Goal: Task Accomplishment & Management: Use online tool/utility

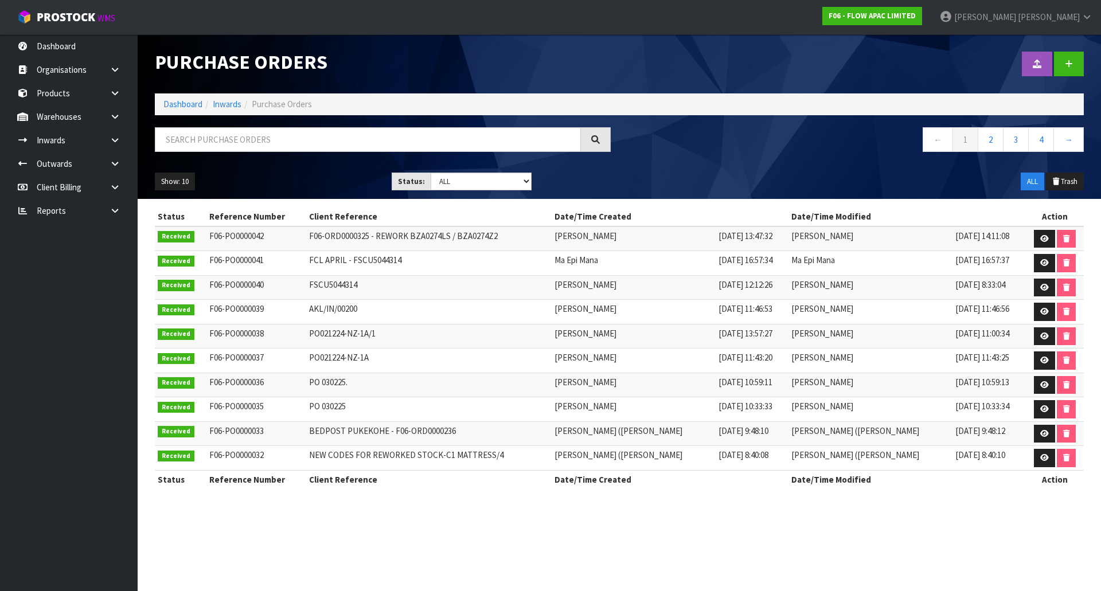
click at [438, 51] on div "Purchase Orders" at bounding box center [382, 62] width 473 height 56
click at [254, 148] on input "text" at bounding box center [368, 139] width 426 height 25
click at [84, 146] on link "Inwards" at bounding box center [69, 140] width 138 height 24
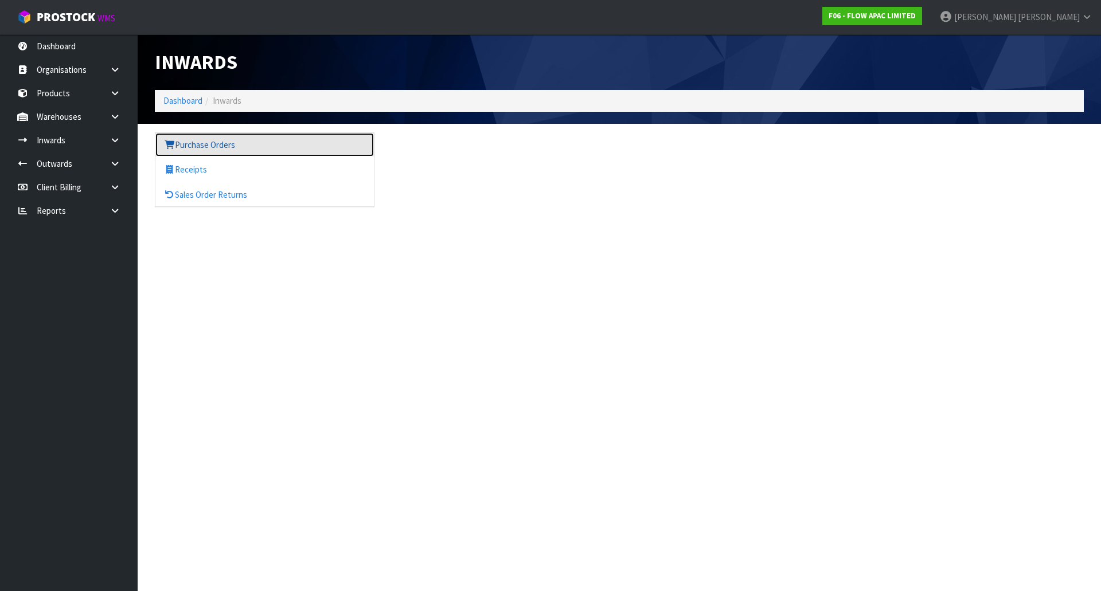
click at [228, 144] on link "Purchase Orders" at bounding box center [264, 145] width 218 height 24
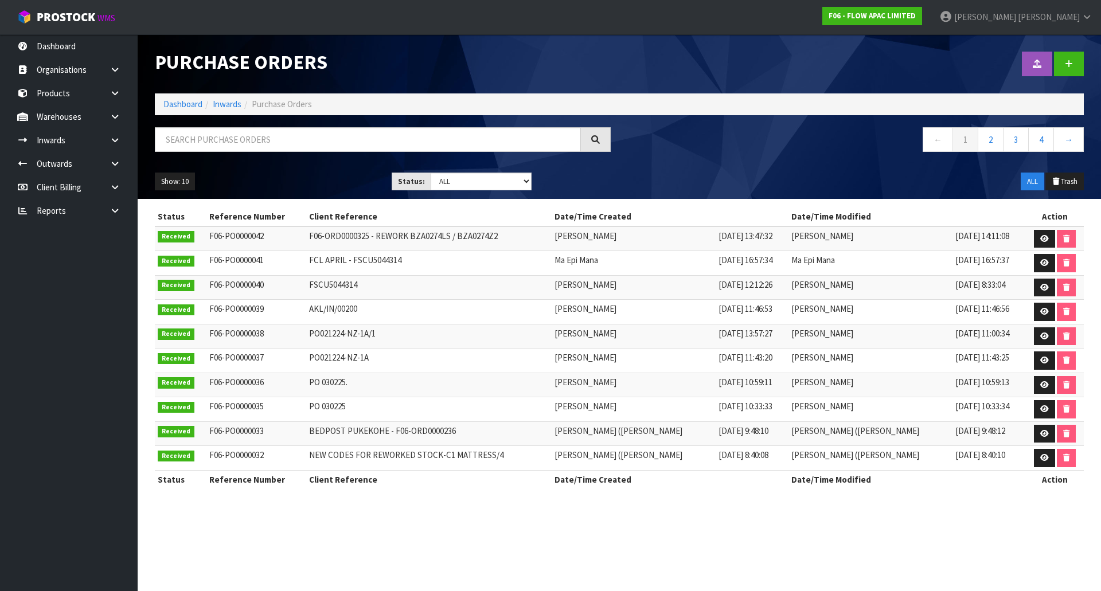
click at [956, 54] on div at bounding box center [855, 63] width 473 height 59
click at [1009, 26] on link "[PERSON_NAME]" at bounding box center [1016, 17] width 170 height 34
click at [1015, 40] on link "Logout" at bounding box center [1055, 45] width 91 height 15
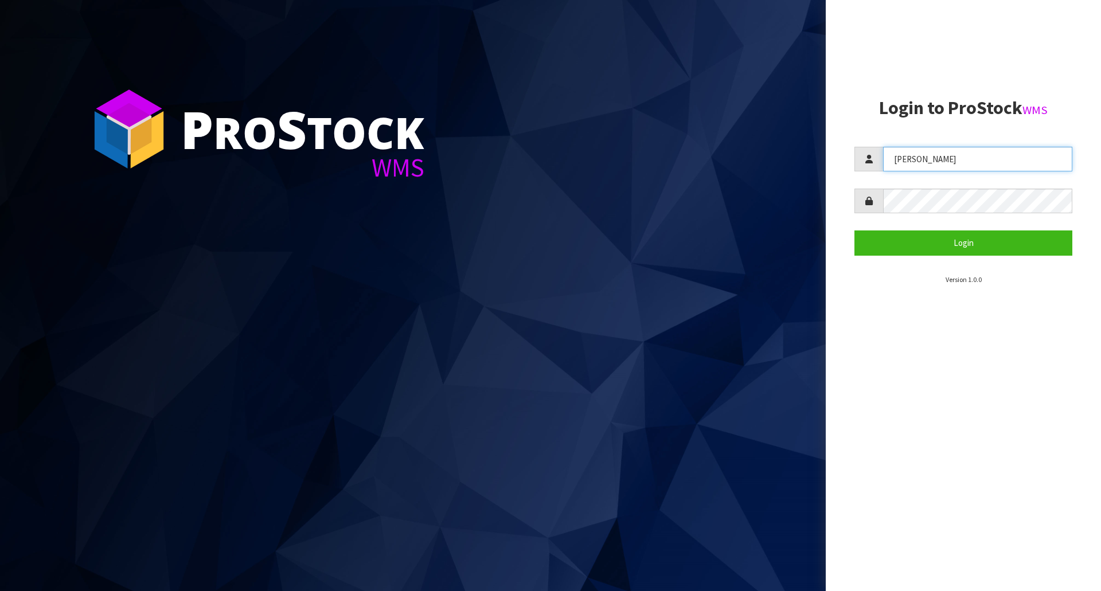
drag, startPoint x: 970, startPoint y: 163, endPoint x: 586, endPoint y: 131, distance: 385.0
click at [593, 131] on div "P ro S tock WMS Login to ProStock WMS Lalisha Login Version 1.0.0" at bounding box center [550, 295] width 1101 height 591
type input "michael"
click at [854, 230] on button "Login" at bounding box center [963, 242] width 218 height 25
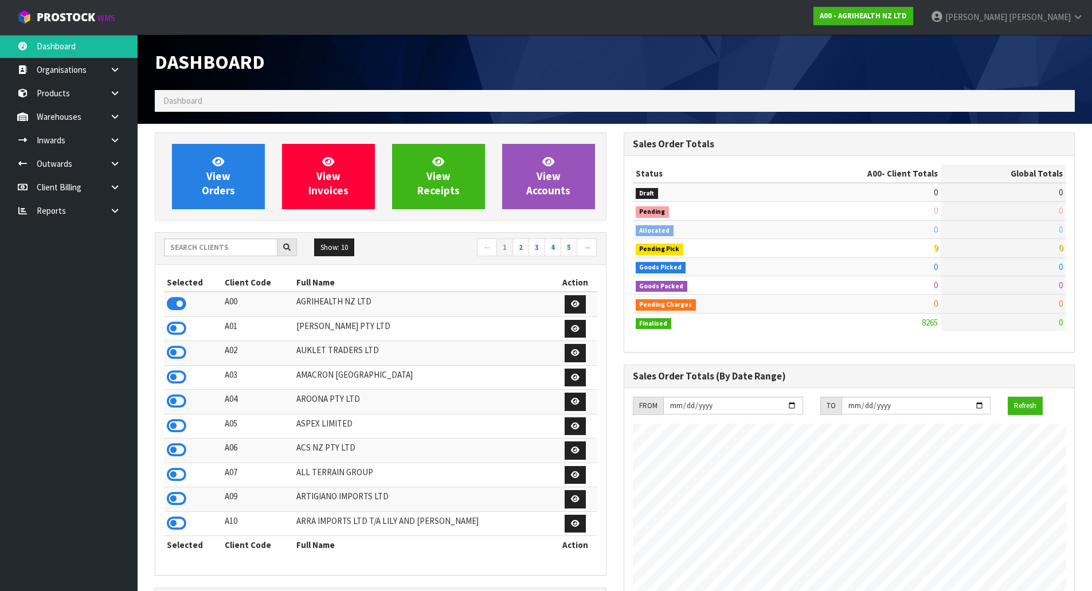
scroll to position [869, 468]
click at [205, 245] on input "text" at bounding box center [221, 248] width 114 height 18
click at [204, 253] on input "text" at bounding box center [221, 248] width 114 height 18
click at [205, 249] on input "text" at bounding box center [221, 248] width 114 height 18
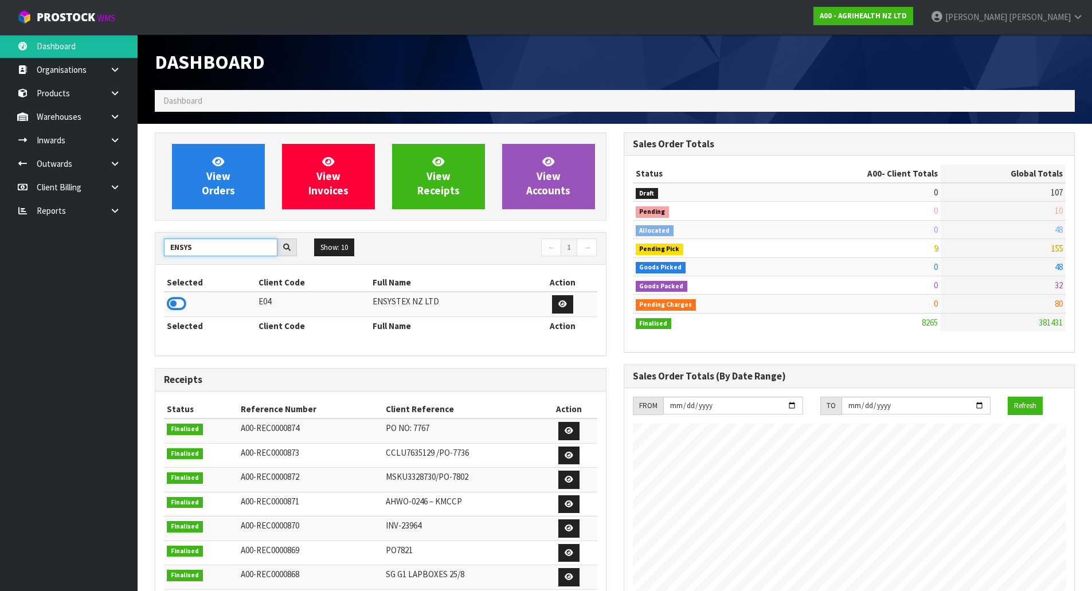
type input "ENSYS"
click at [179, 295] on td at bounding box center [210, 304] width 92 height 25
click at [180, 298] on icon at bounding box center [176, 303] width 19 height 17
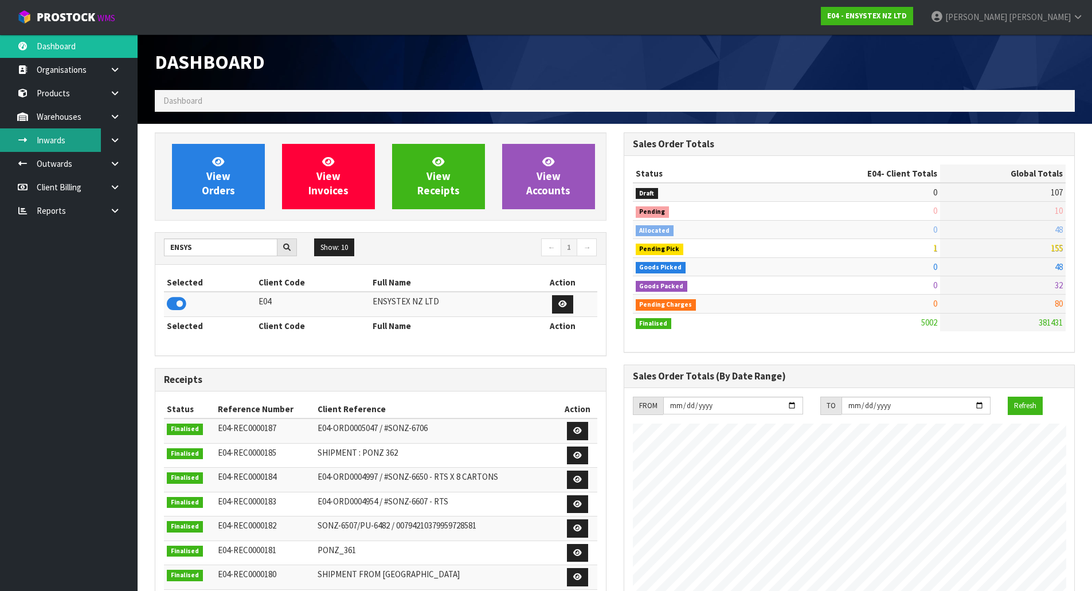
click at [30, 137] on link "Inwards" at bounding box center [69, 140] width 138 height 24
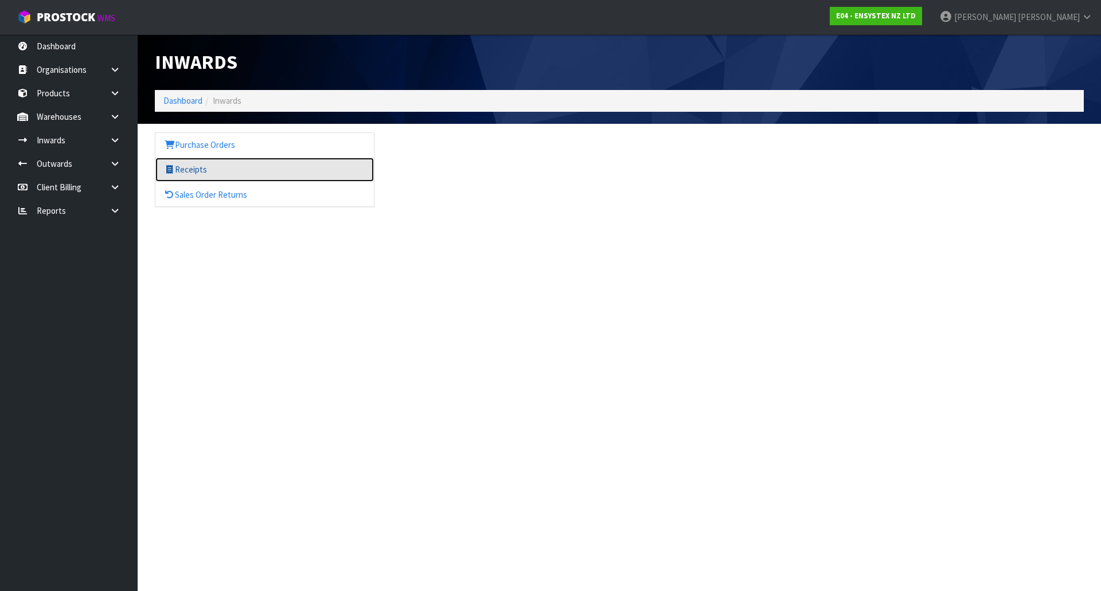
click at [214, 169] on link "Receipts" at bounding box center [264, 170] width 218 height 24
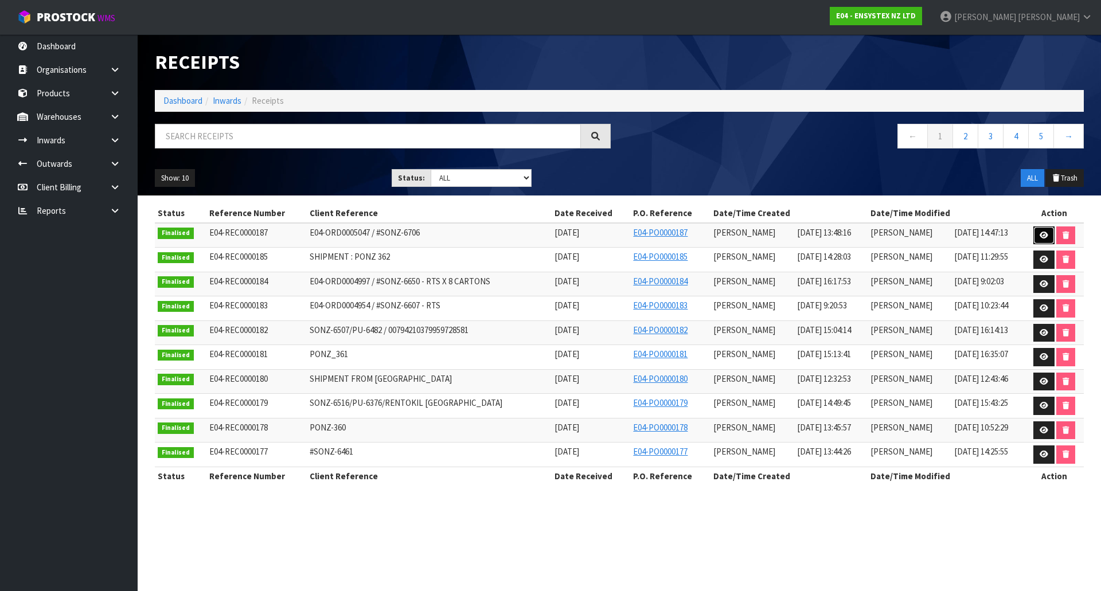
click at [1036, 228] on link at bounding box center [1043, 235] width 21 height 18
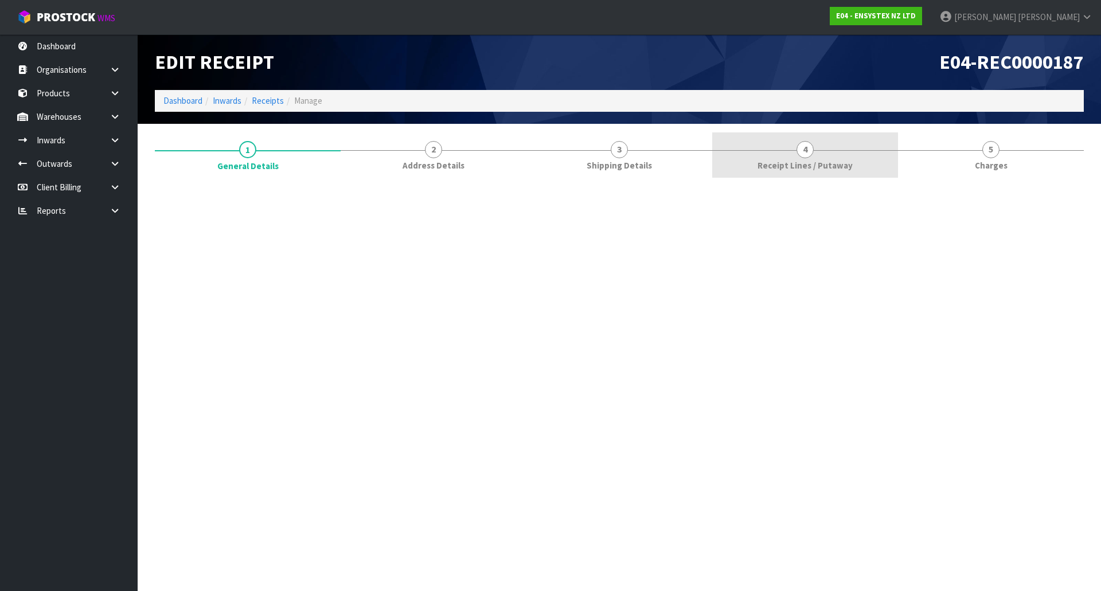
click at [842, 167] on span "Receipt Lines / Putaway" at bounding box center [804, 165] width 95 height 12
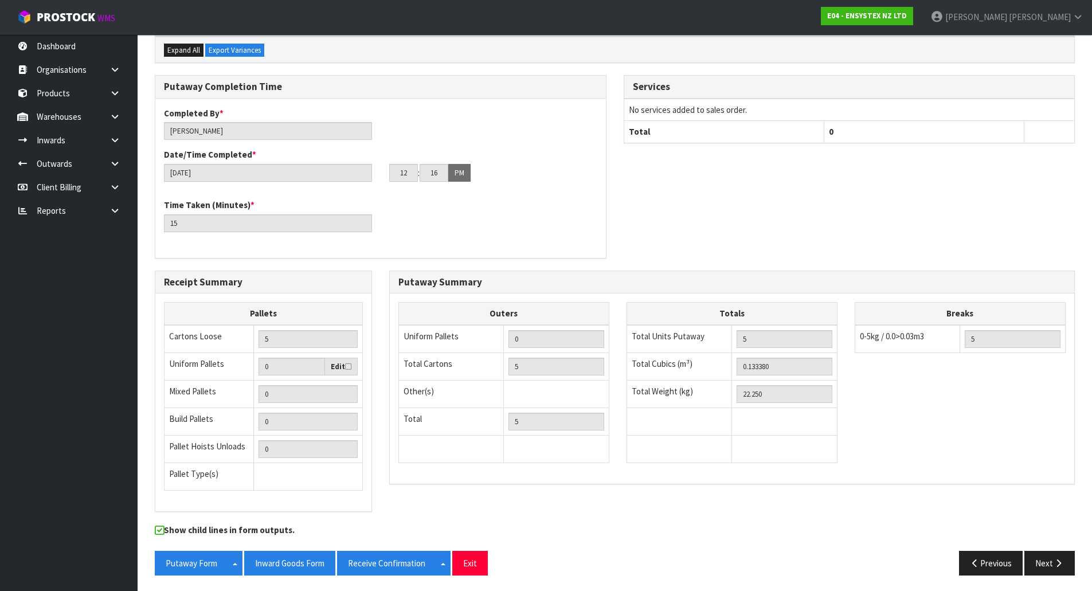
scroll to position [230, 0]
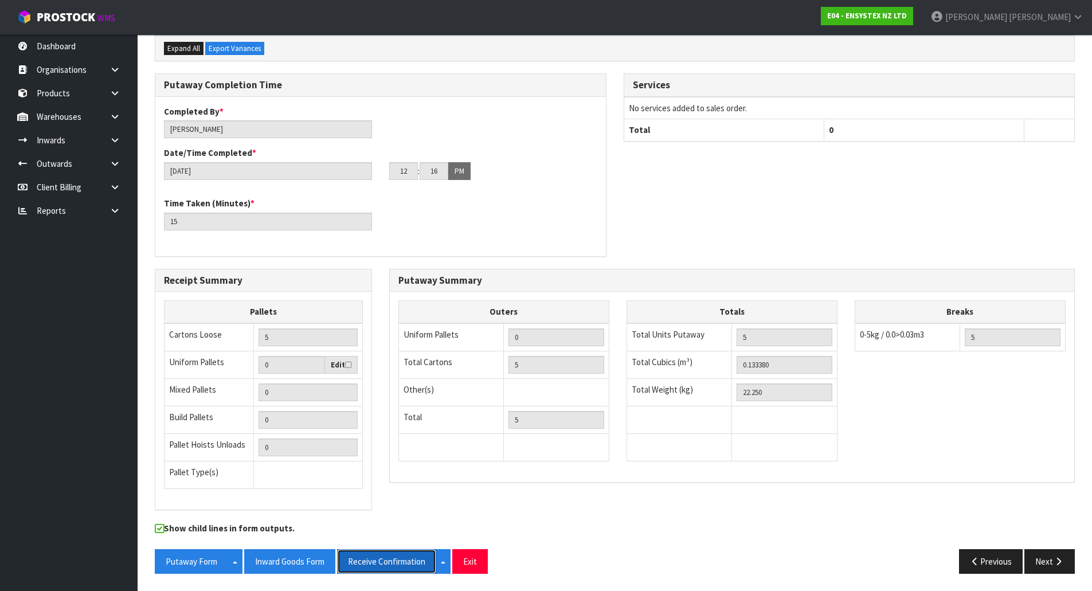
click at [395, 569] on button "Receive Confirmation" at bounding box center [386, 561] width 99 height 25
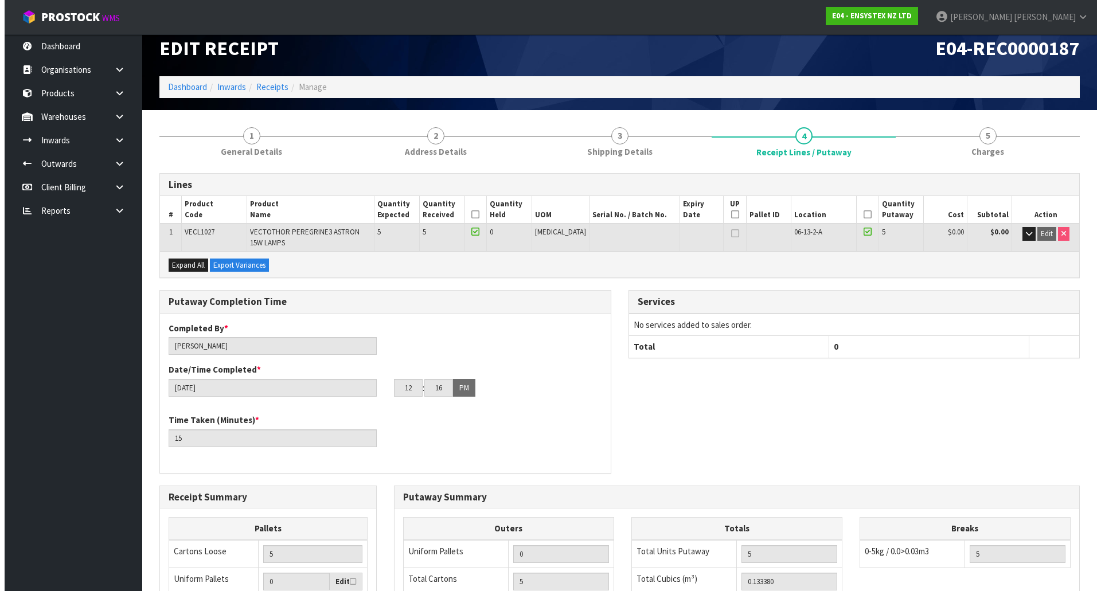
scroll to position [0, 0]
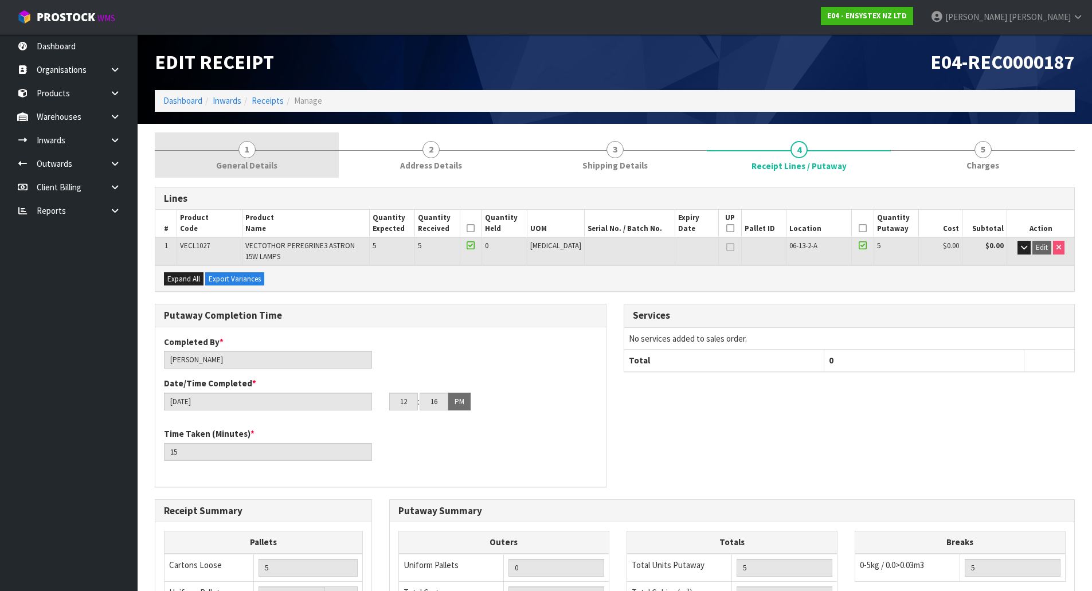
click at [240, 157] on link "1 General Details" at bounding box center [247, 154] width 184 height 45
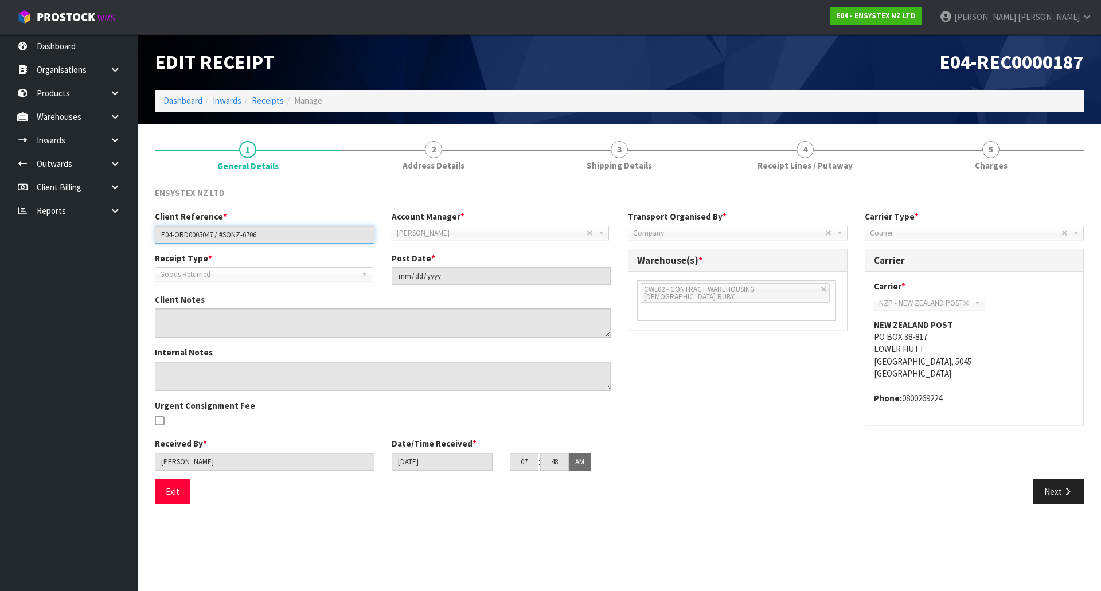
drag, startPoint x: 270, startPoint y: 243, endPoint x: -107, endPoint y: 210, distance: 378.1
click at [0, 210] on html "Toggle navigation ProStock WMS E04 - ENSYSTEX NZ LTD Michael Drugan Logout Dash…" at bounding box center [550, 295] width 1101 height 591
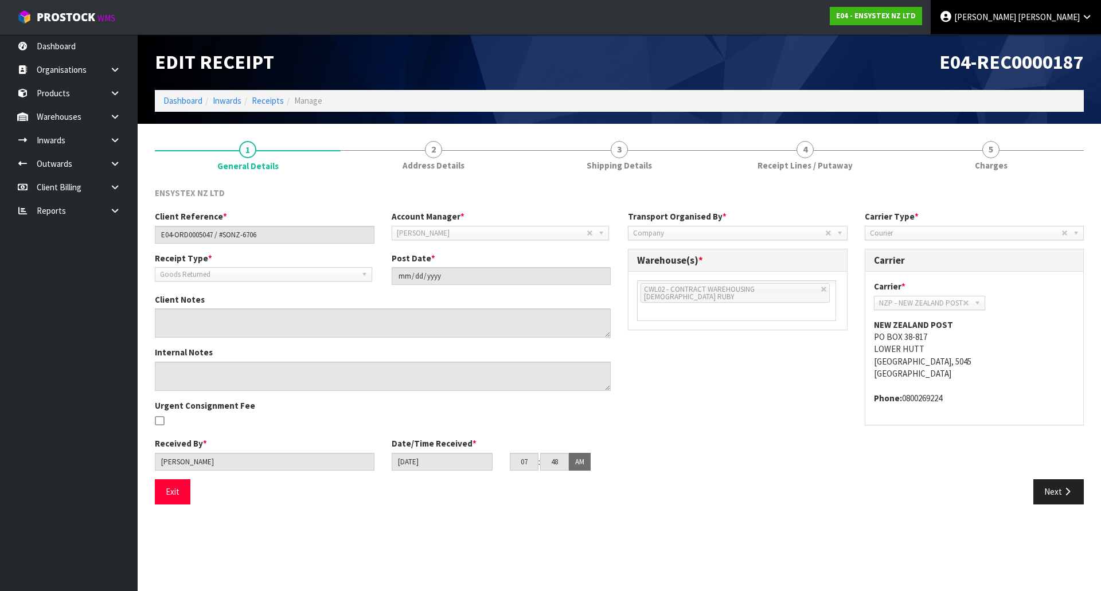
click at [1057, 19] on span "[PERSON_NAME]" at bounding box center [1049, 16] width 62 height 11
click at [1029, 44] on link "Logout" at bounding box center [1055, 45] width 91 height 15
